Goal: Transaction & Acquisition: Purchase product/service

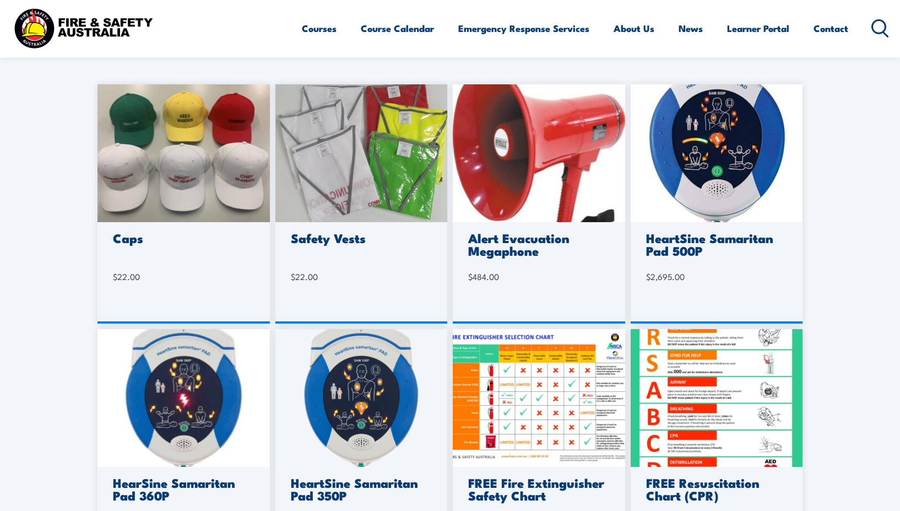
scroll to position [331, 0]
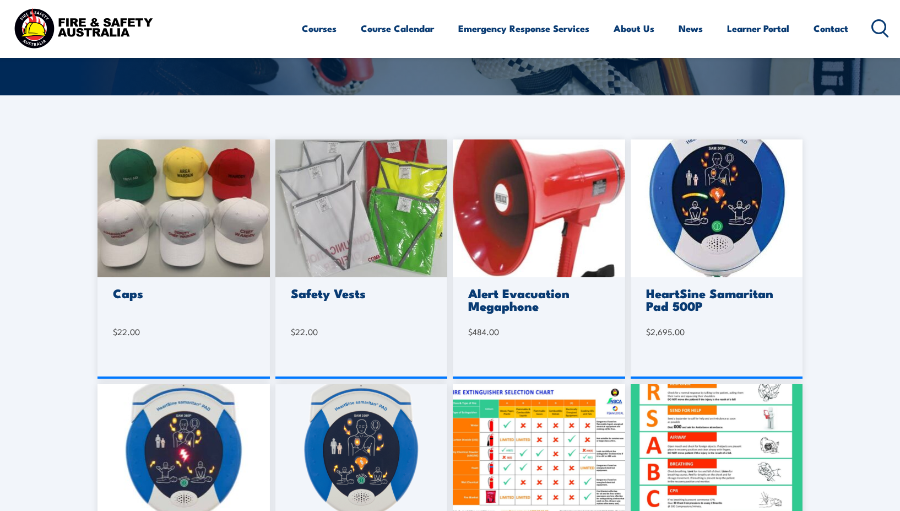
scroll to position [276, 0]
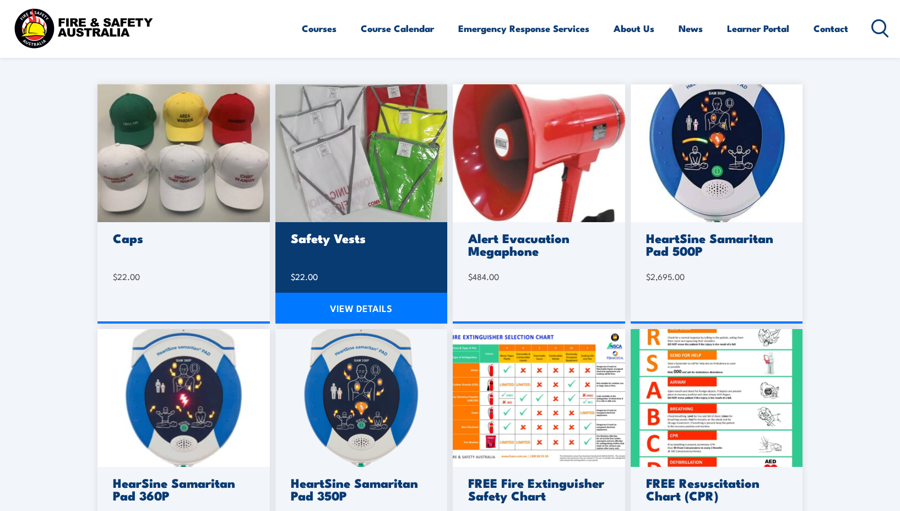
click at [380, 175] on img at bounding box center [362, 153] width 172 height 138
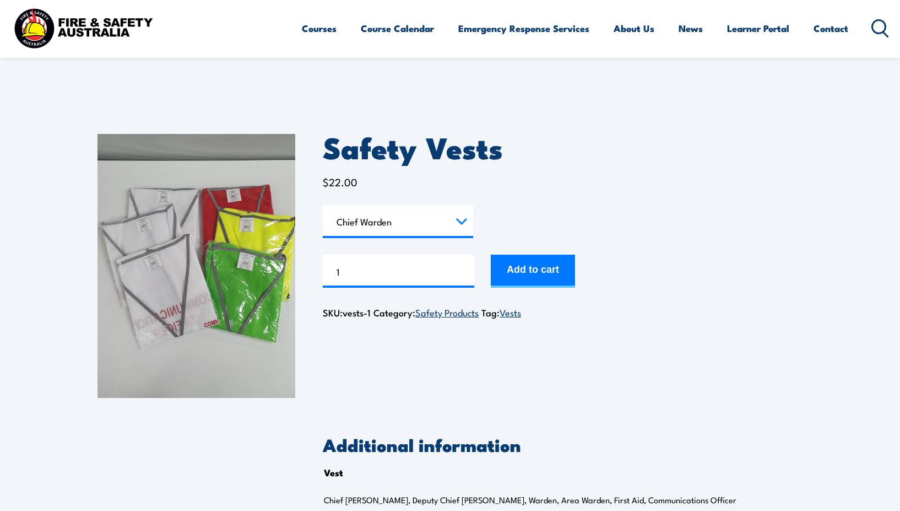
click at [323, 205] on select "Choose an option Chief Warden Deputy Chief Warden Warden Area Warden First Aid …" at bounding box center [398, 221] width 150 height 33
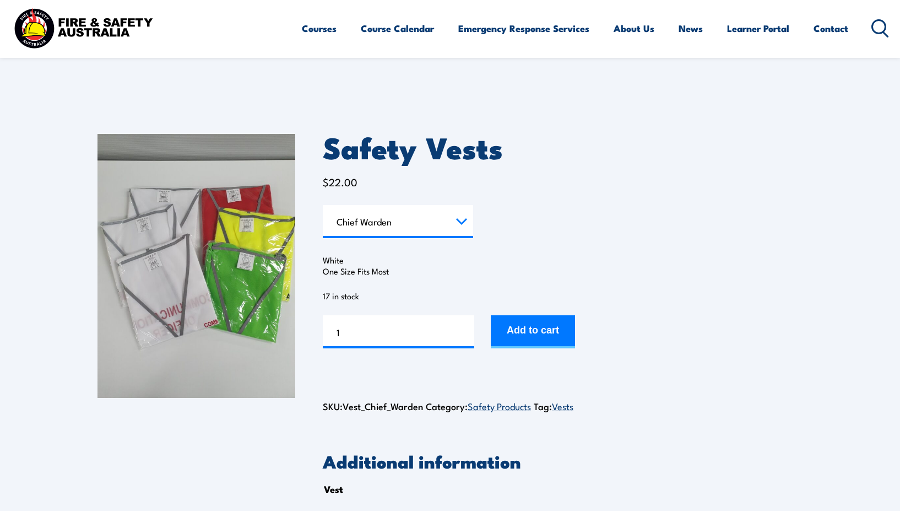
click at [424, 229] on select "Choose an option Chief Warden Deputy Chief Warden Warden Area Warden First Aid …" at bounding box center [398, 221] width 150 height 33
click at [323, 205] on select "Choose an option Chief Warden Deputy Chief Warden Warden Area Warden First Aid …" at bounding box center [398, 221] width 150 height 33
select select "Warden"
click at [535, 332] on button "Add to cart" at bounding box center [533, 331] width 84 height 33
click at [428, 226] on select "Choose an option Chief Warden Deputy Chief Warden Warden Area Warden First Aid …" at bounding box center [398, 221] width 150 height 33
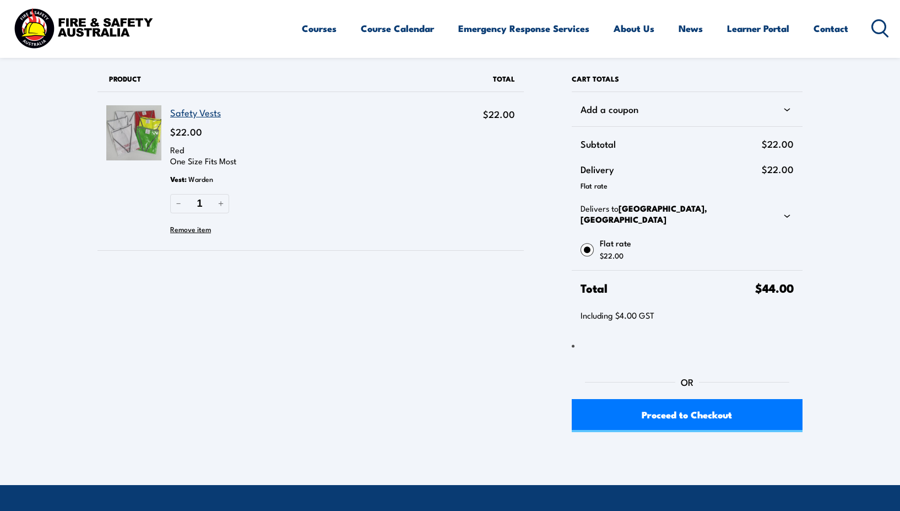
click at [498, 203] on td "$22.00" at bounding box center [492, 170] width 64 height 159
click at [755, 109] on div "Add a coupon" at bounding box center [687, 109] width 213 height 17
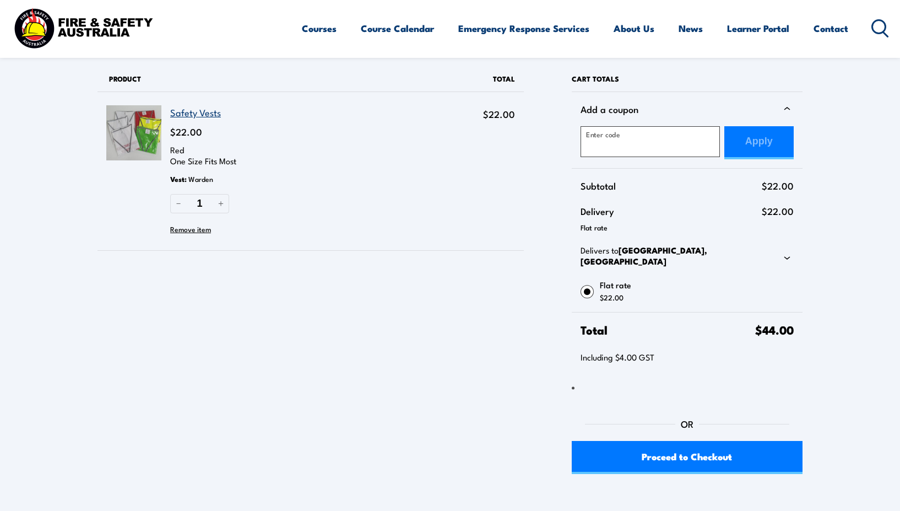
click at [757, 109] on div "Add a coupon" at bounding box center [687, 109] width 213 height 17
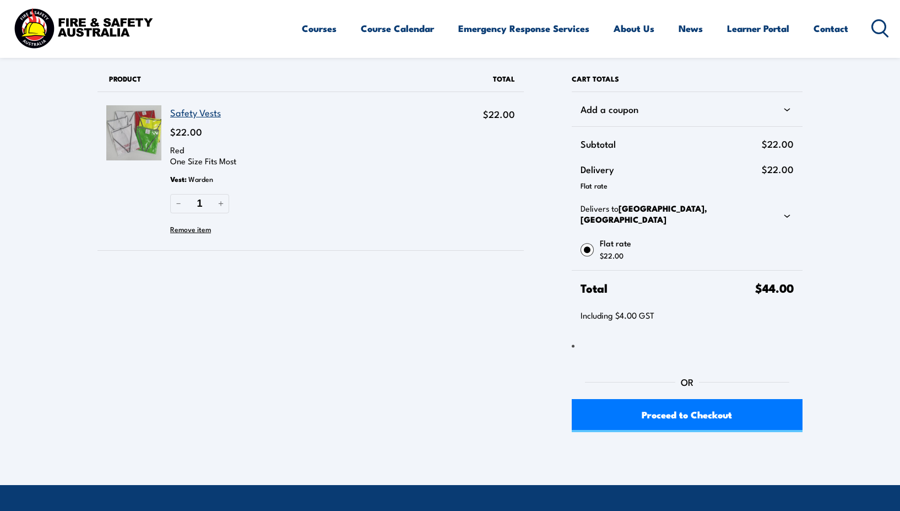
click at [768, 213] on div "Delivers to [GEOGRAPHIC_DATA], [GEOGRAPHIC_DATA]" at bounding box center [687, 215] width 213 height 25
select select "VIC"
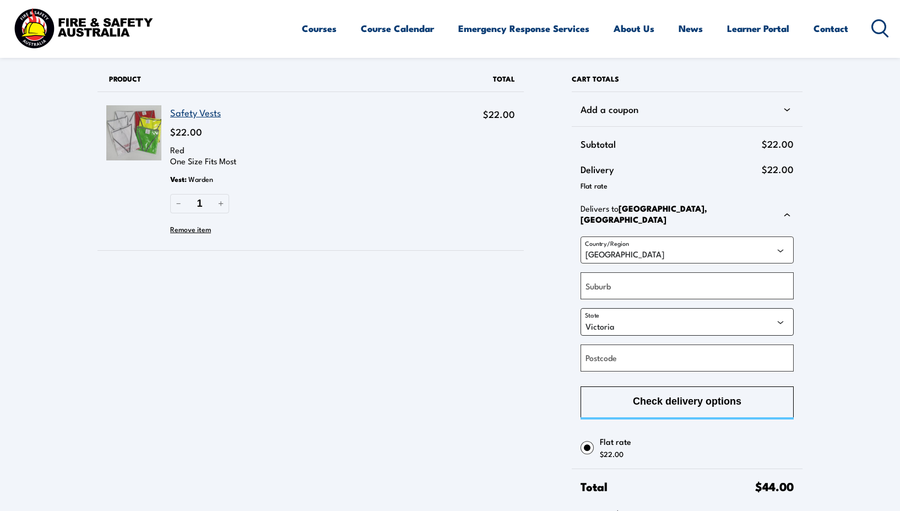
click at [645, 317] on select "[GEOGRAPHIC_DATA] [GEOGRAPHIC_DATA] [GEOGRAPHIC_DATA] [GEOGRAPHIC_DATA] [GEOGRA…" at bounding box center [687, 321] width 213 height 27
click at [644, 314] on select "[GEOGRAPHIC_DATA] [GEOGRAPHIC_DATA] [GEOGRAPHIC_DATA] [GEOGRAPHIC_DATA] [GEOGRA…" at bounding box center [687, 321] width 213 height 27
click at [477, 311] on div "Products in cart Product Details Total Safety Vests $22.00 Red One Size Fits Mo…" at bounding box center [327, 352] width 458 height 573
